Goal: Check status: Check status

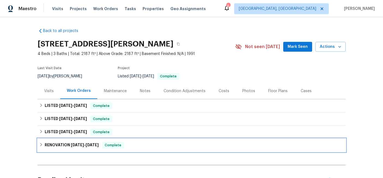
click at [71, 143] on span "[DATE]" at bounding box center [77, 145] width 13 height 4
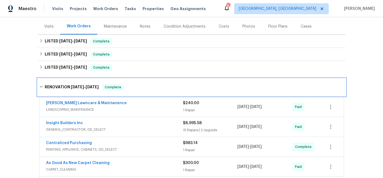
scroll to position [65, 0]
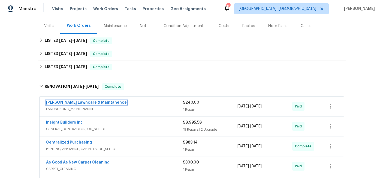
click at [103, 101] on link "[PERSON_NAME] Lawncare & Maintanence" at bounding box center [86, 102] width 81 height 4
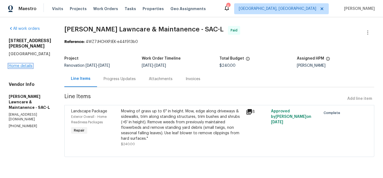
click at [11, 64] on link "Home details" at bounding box center [21, 66] width 24 height 4
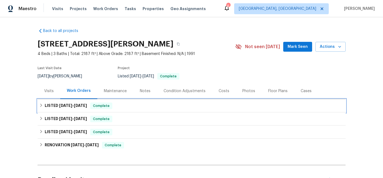
click at [58, 104] on h6 "LISTED [DATE] - [DATE]" at bounding box center [66, 105] width 42 height 7
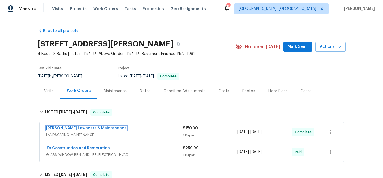
click at [101, 128] on link "[PERSON_NAME] Lawncare & Maintanence" at bounding box center [86, 128] width 81 height 4
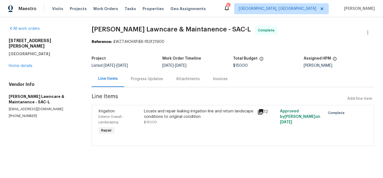
click at [216, 78] on div "Invoices" at bounding box center [220, 78] width 15 height 5
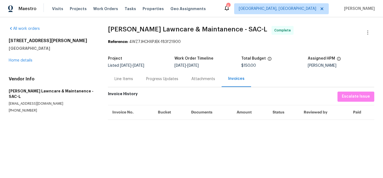
click at [156, 82] on div "Progress Updates" at bounding box center [162, 79] width 45 height 16
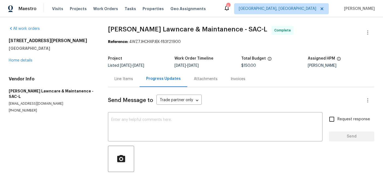
scroll to position [25, 0]
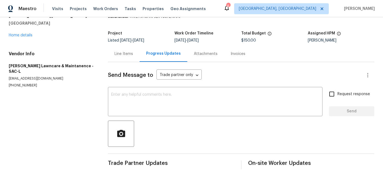
click at [121, 53] on div "Line Items" at bounding box center [124, 53] width 19 height 5
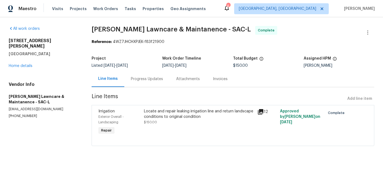
click at [261, 111] on icon at bounding box center [260, 111] width 5 height 5
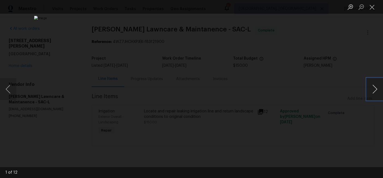
click at [374, 91] on button "Next image" at bounding box center [375, 89] width 16 height 22
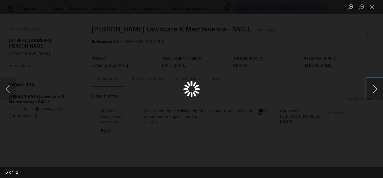
click at [374, 91] on button "Next image" at bounding box center [375, 89] width 16 height 22
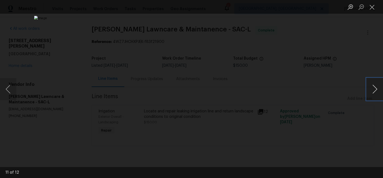
click at [374, 91] on button "Next image" at bounding box center [375, 89] width 16 height 22
click at [373, 7] on button "Close lightbox" at bounding box center [372, 7] width 11 height 10
